Goal: Check status

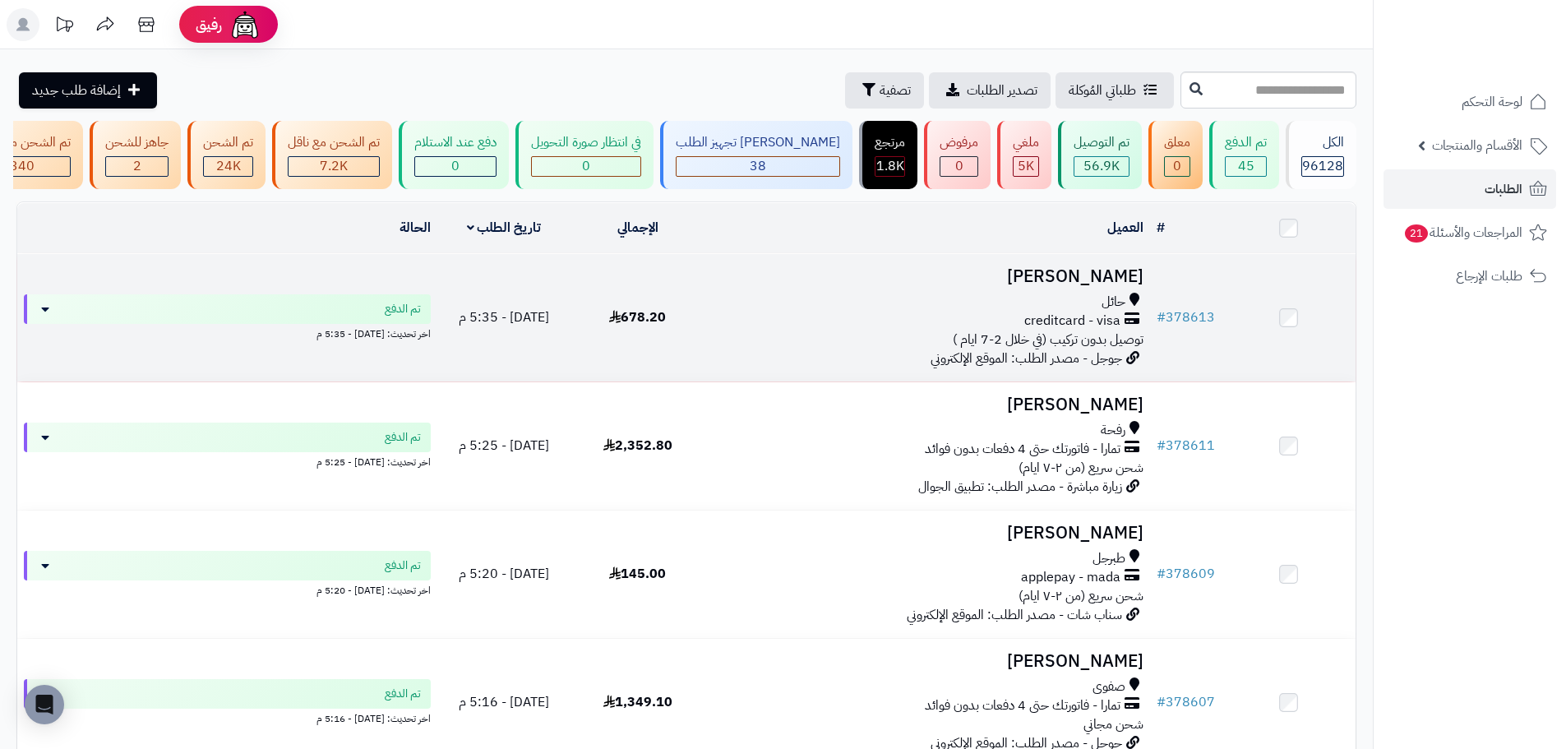
click at [949, 330] on div "creditcard - visa" at bounding box center [927, 321] width 432 height 19
